Goal: Entertainment & Leisure: Browse casually

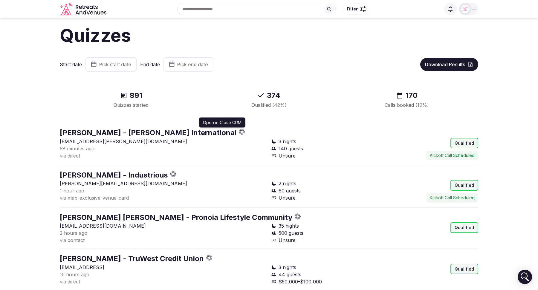
click at [241, 133] on icon "button" at bounding box center [242, 133] width 2 height 1
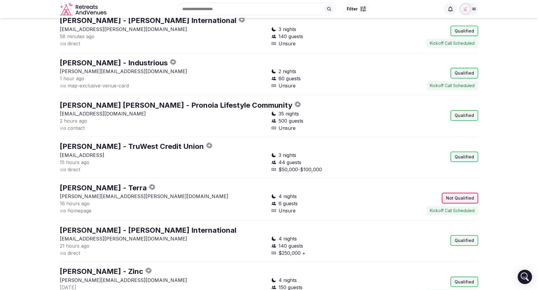
scroll to position [96, 0]
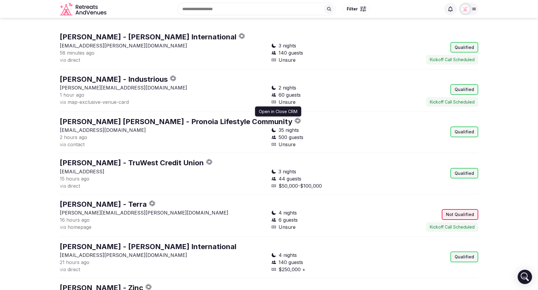
click at [295, 120] on icon "button" at bounding box center [298, 121] width 6 height 6
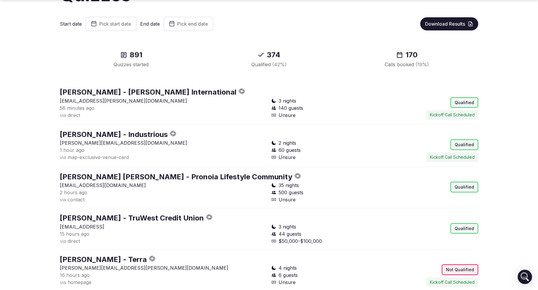
scroll to position [48, 0]
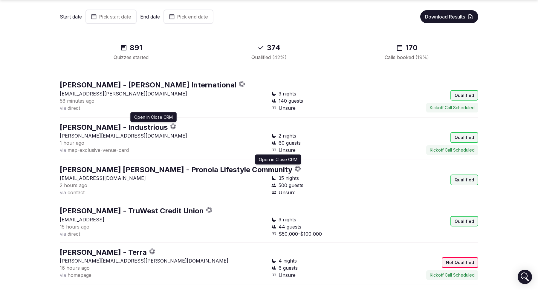
click at [172, 125] on icon "button" at bounding box center [173, 125] width 2 height 2
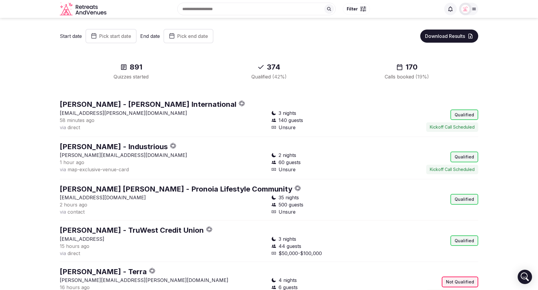
scroll to position [0, 0]
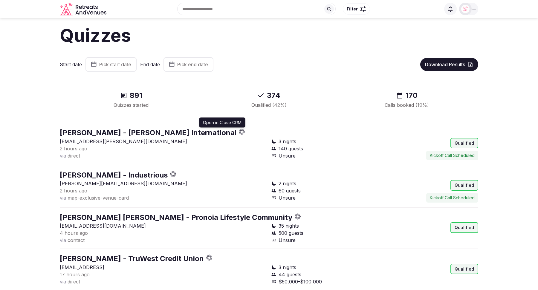
click at [239, 132] on icon "button" at bounding box center [242, 132] width 6 height 6
click at [115, 134] on link "[PERSON_NAME] International" at bounding box center [148, 132] width 177 height 9
